Goal: Download file/media

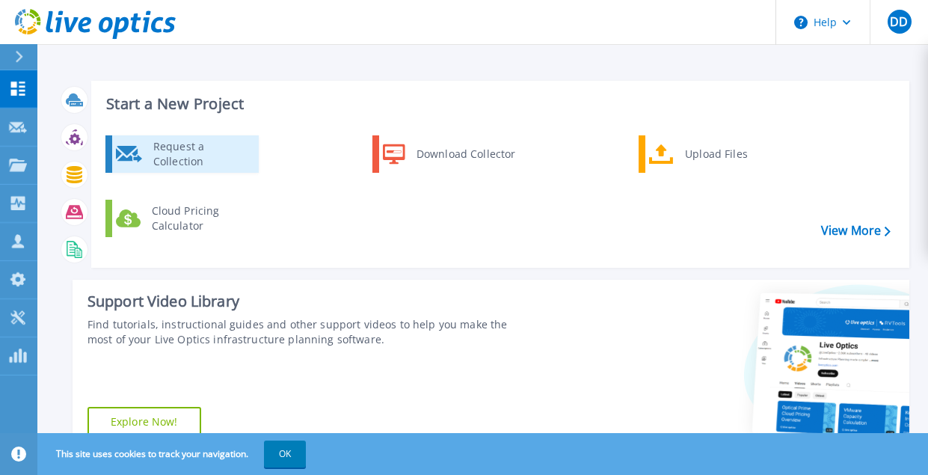
click at [177, 157] on div "Request a Collection" at bounding box center [200, 154] width 109 height 30
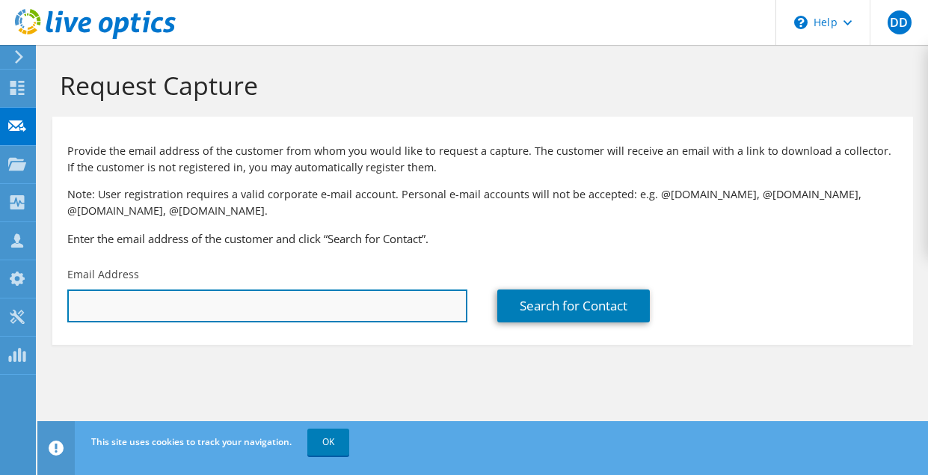
click at [159, 297] on input "text" at bounding box center [267, 305] width 400 height 33
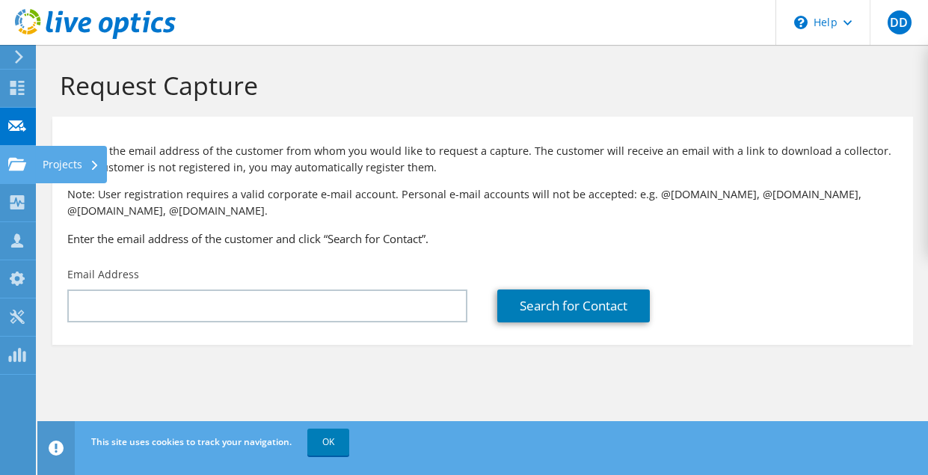
click at [66, 158] on div "Projects" at bounding box center [71, 164] width 72 height 37
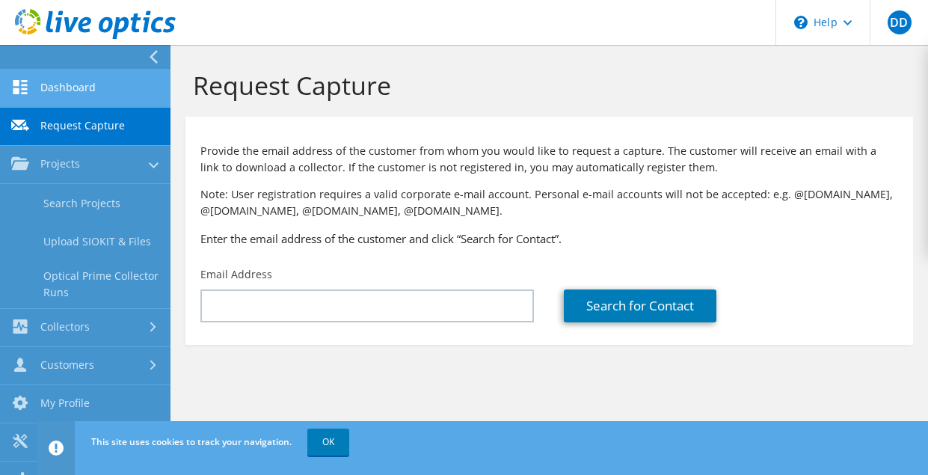
click at [57, 82] on link "Dashboard" at bounding box center [85, 89] width 170 height 38
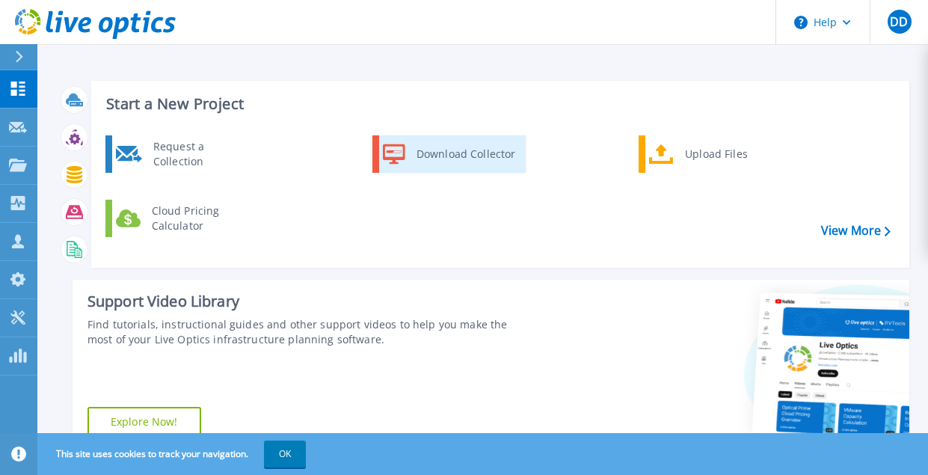
click at [461, 158] on div "Download Collector" at bounding box center [465, 154] width 113 height 30
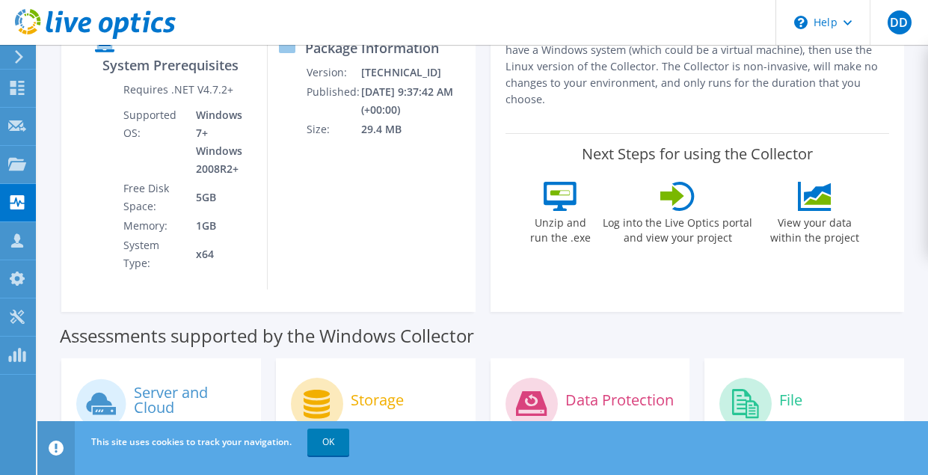
scroll to position [75, 0]
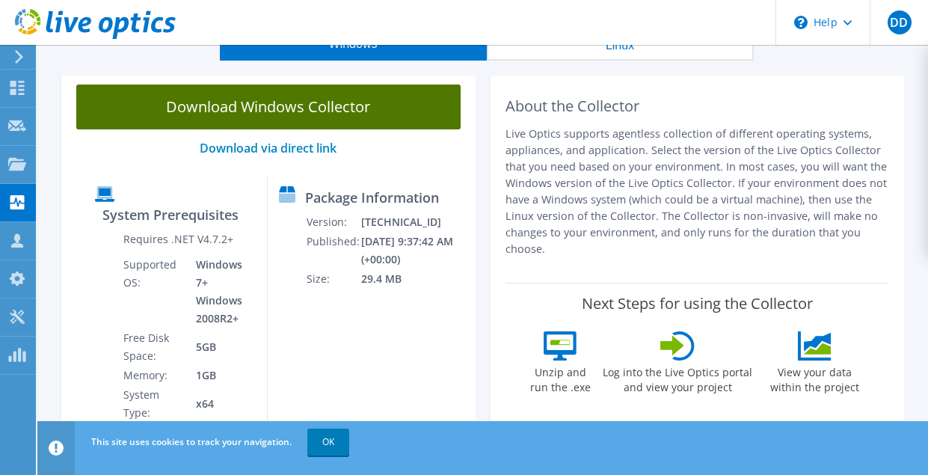
click at [271, 113] on link "Download Windows Collector" at bounding box center [268, 106] width 384 height 45
